Goal: Task Accomplishment & Management: Use online tool/utility

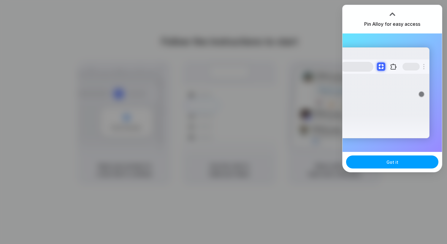
click at [388, 165] on span "Got it" at bounding box center [392, 162] width 12 height 6
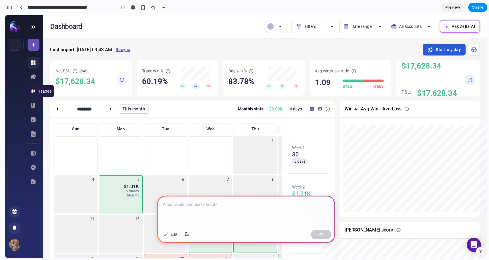
click at [33, 90] on icon at bounding box center [33, 91] width 6 height 6
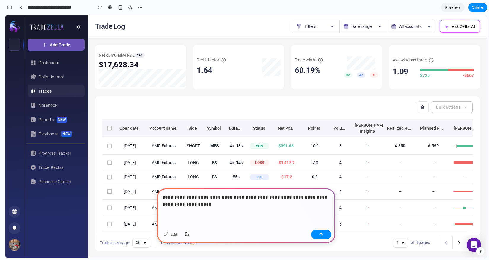
click at [279, 198] on p "**********" at bounding box center [246, 201] width 167 height 14
click at [273, 204] on p "**********" at bounding box center [246, 201] width 167 height 14
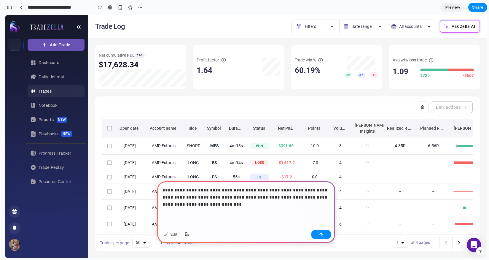
click at [224, 193] on p "**********" at bounding box center [246, 197] width 167 height 21
click at [209, 216] on div "**********" at bounding box center [246, 204] width 178 height 46
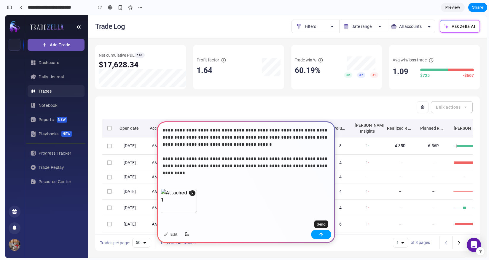
click at [322, 234] on div "button" at bounding box center [321, 234] width 4 height 4
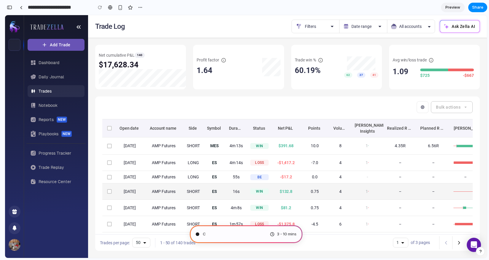
scroll to position [3, 0]
type input "**********"
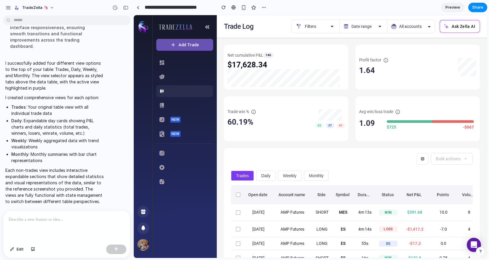
scroll to position [234, 0]
click at [262, 169] on div "Trades Daily Weekly Monthly Open date Account name Side Symbol Duration Status …" at bounding box center [352, 224] width 256 height 122
click at [266, 175] on button "Daily" at bounding box center [265, 176] width 19 height 10
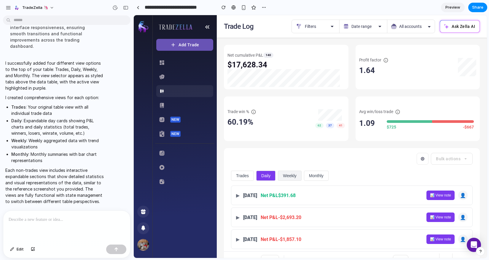
click at [283, 176] on button "Weekly" at bounding box center [290, 176] width 24 height 10
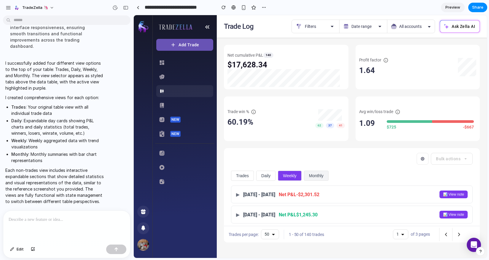
click at [309, 175] on button "Monthly" at bounding box center [316, 176] width 25 height 10
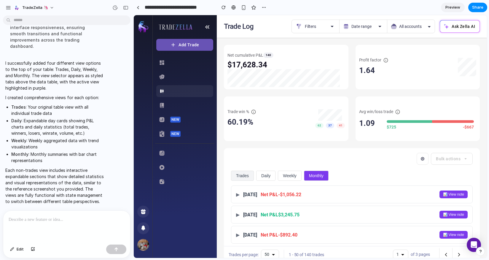
click at [243, 179] on button "Trades" at bounding box center [242, 176] width 23 height 10
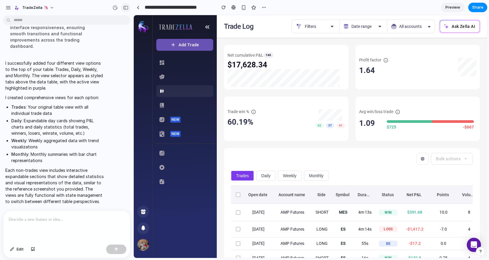
click at [128, 7] on div "button" at bounding box center [125, 8] width 5 height 4
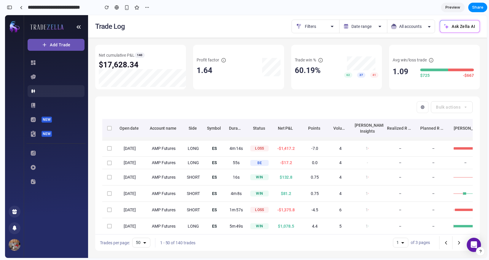
scroll to position [0, 0]
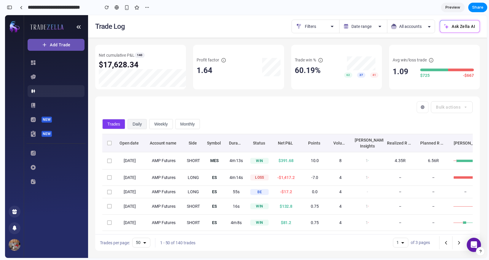
click at [139, 127] on button "Daily" at bounding box center [137, 124] width 19 height 10
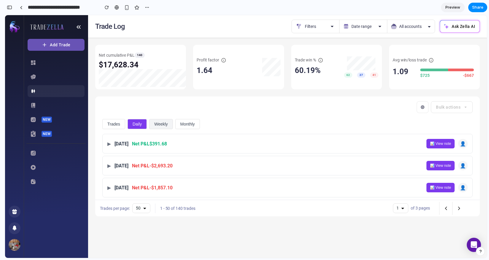
click at [162, 127] on button "Weekly" at bounding box center [161, 124] width 24 height 10
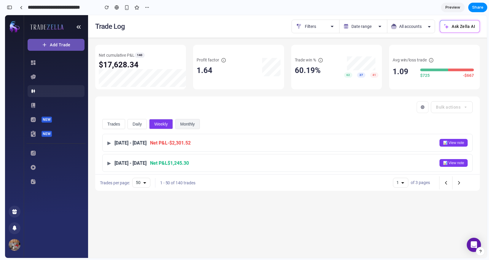
click at [189, 128] on button "Monthly" at bounding box center [187, 124] width 25 height 10
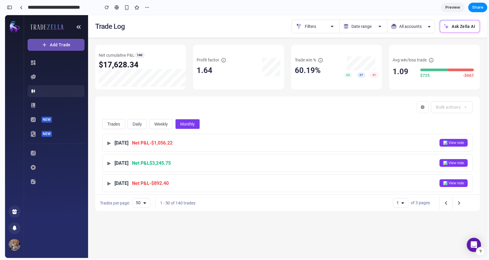
click at [128, 142] on div "May 2025" at bounding box center [122, 143] width 14 height 6
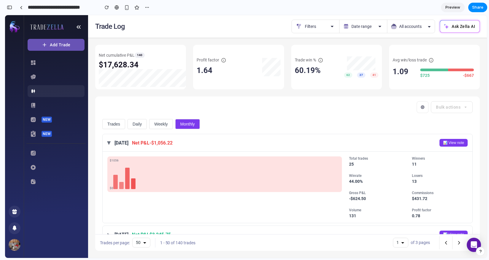
click at [128, 142] on div "May 2025" at bounding box center [122, 143] width 14 height 6
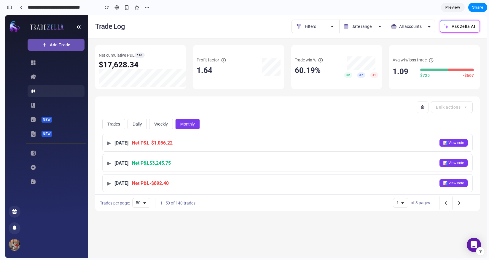
click at [128, 161] on div "April 2025" at bounding box center [122, 163] width 14 height 6
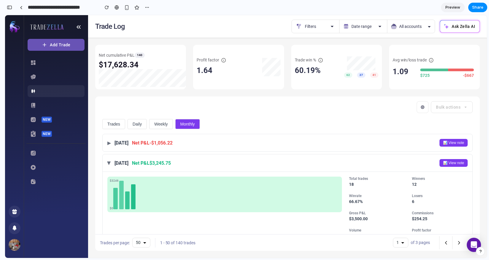
click at [128, 161] on div "April 2025" at bounding box center [122, 163] width 14 height 6
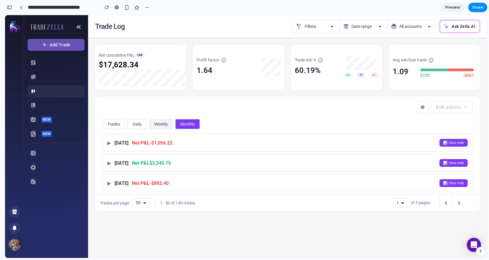
click at [156, 127] on button "Weekly" at bounding box center [161, 124] width 24 height 10
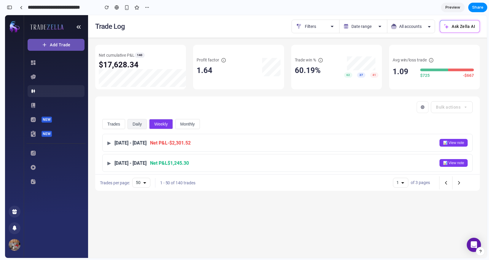
click at [136, 128] on button "Daily" at bounding box center [137, 124] width 19 height 10
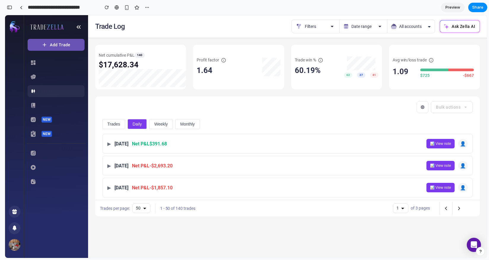
click at [128, 146] on div "Fri, May 23, 2025" at bounding box center [122, 144] width 14 height 6
